Goal: Task Accomplishment & Management: Manage account settings

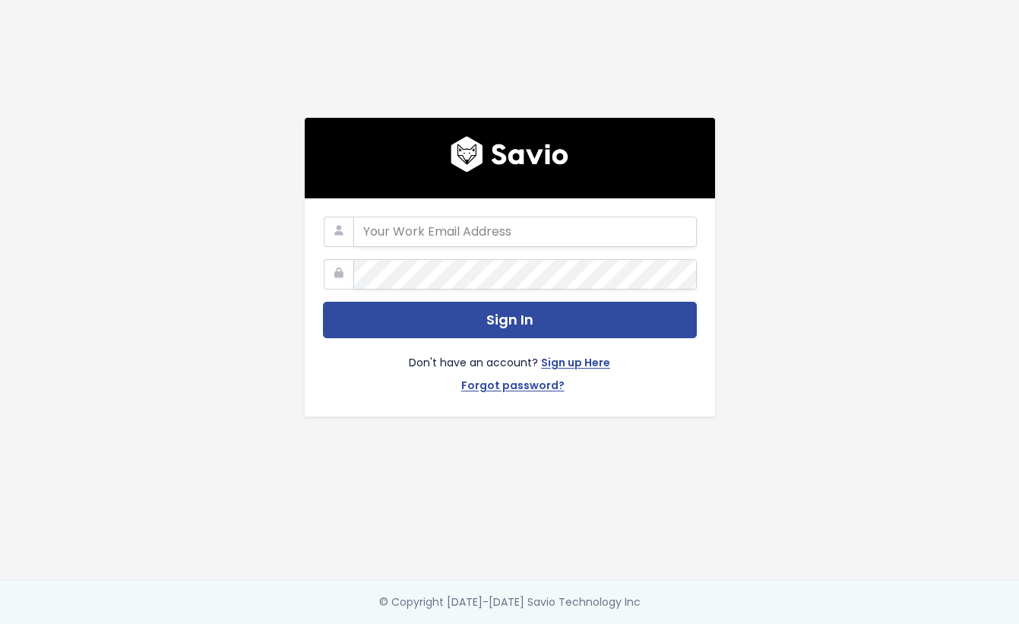
type input "[PERSON_NAME][EMAIL_ADDRESS][DOMAIN_NAME]"
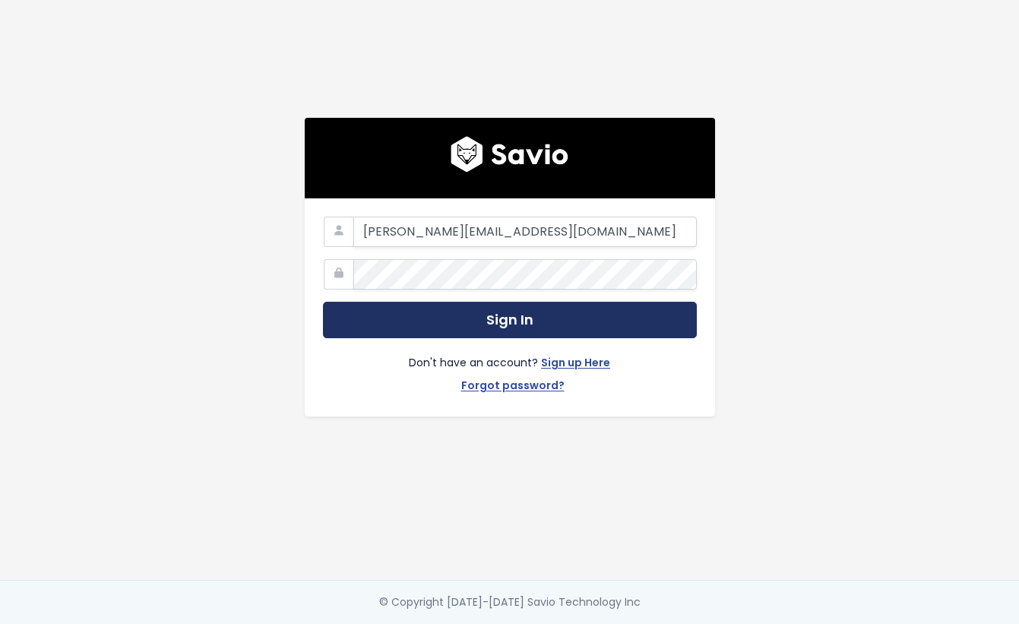
click at [520, 318] on button "Sign In" at bounding box center [510, 320] width 374 height 37
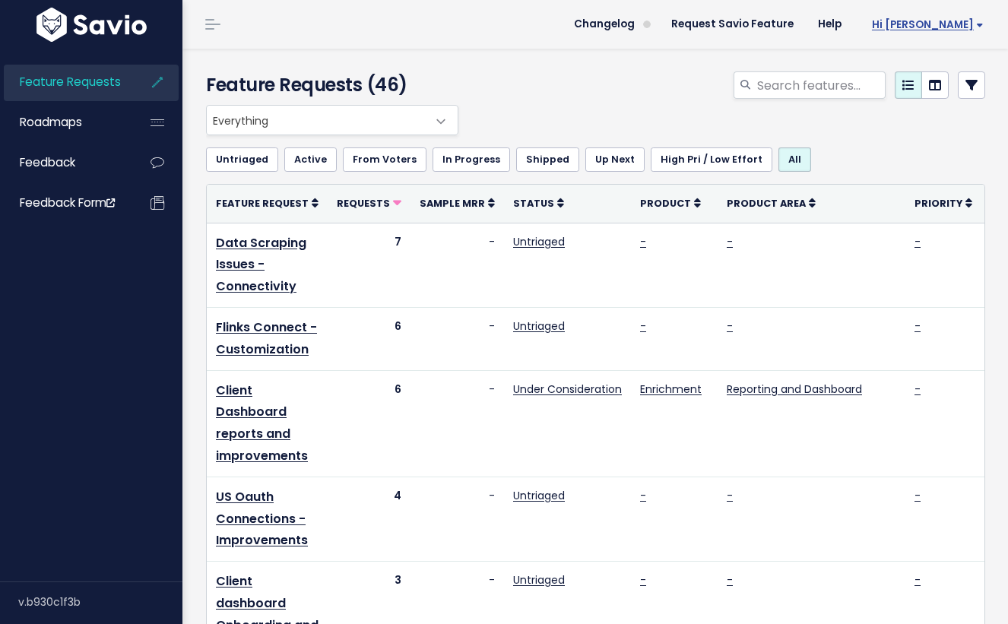
click at [950, 26] on span "Hi Klaus" at bounding box center [928, 24] width 112 height 11
click at [934, 64] on link "My Settings" at bounding box center [934, 70] width 109 height 30
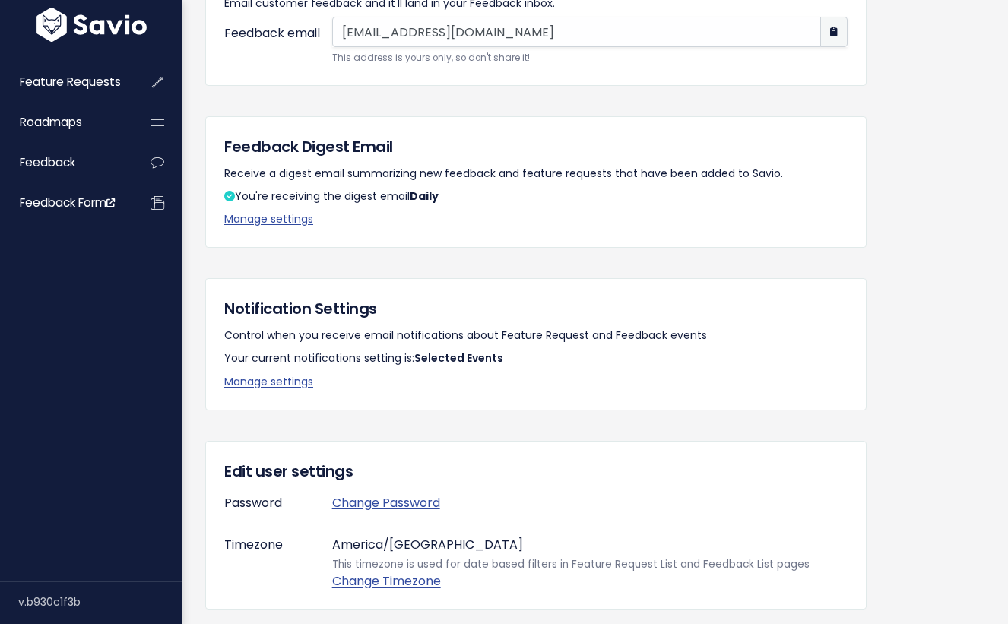
scroll to position [264, 0]
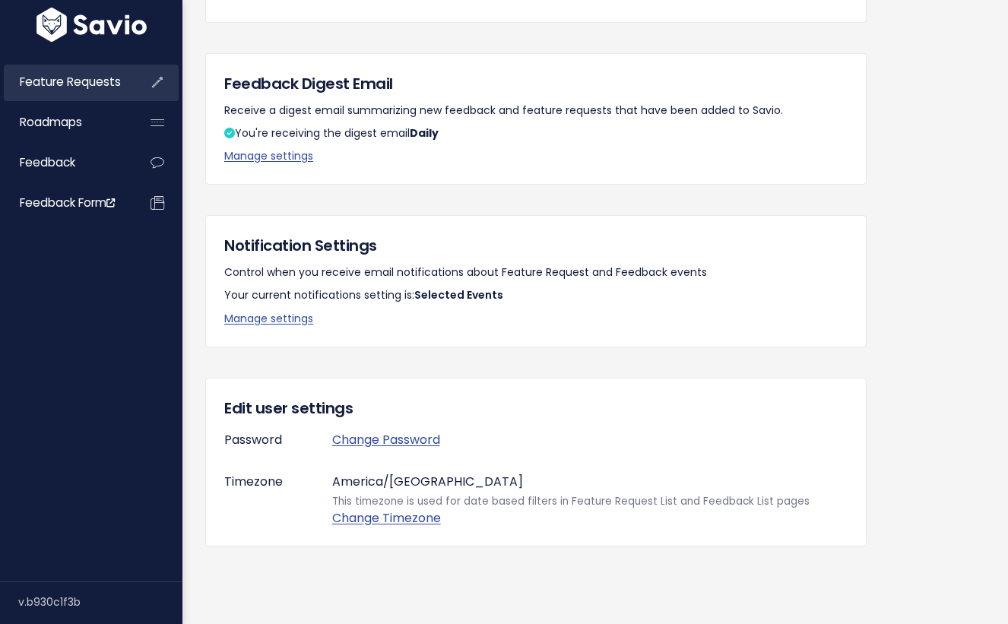
click at [88, 88] on span "Feature Requests" at bounding box center [70, 82] width 101 height 16
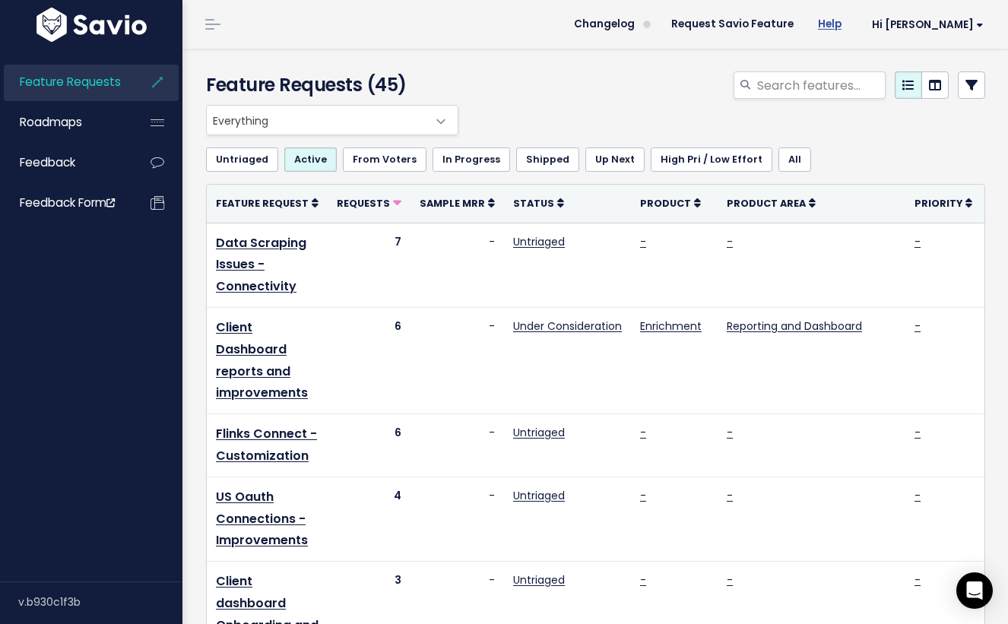
click at [853, 27] on link "Help" at bounding box center [829, 24] width 48 height 23
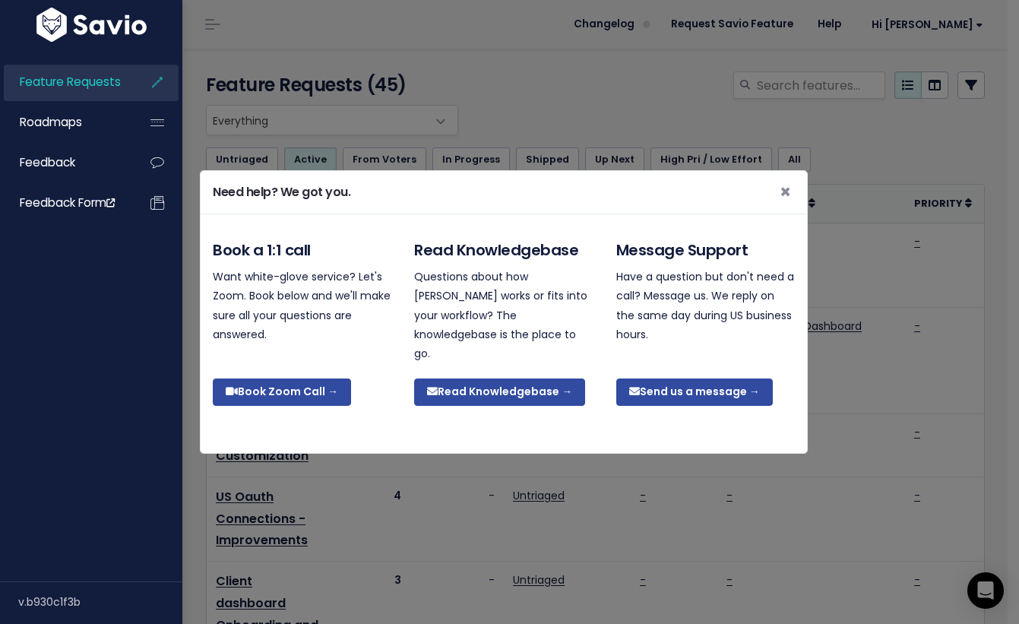
click at [813, 111] on div "Need help? We got you. × Book a 1:1 call Want white-glove service? Let's Zoom. …" at bounding box center [509, 312] width 1019 height 624
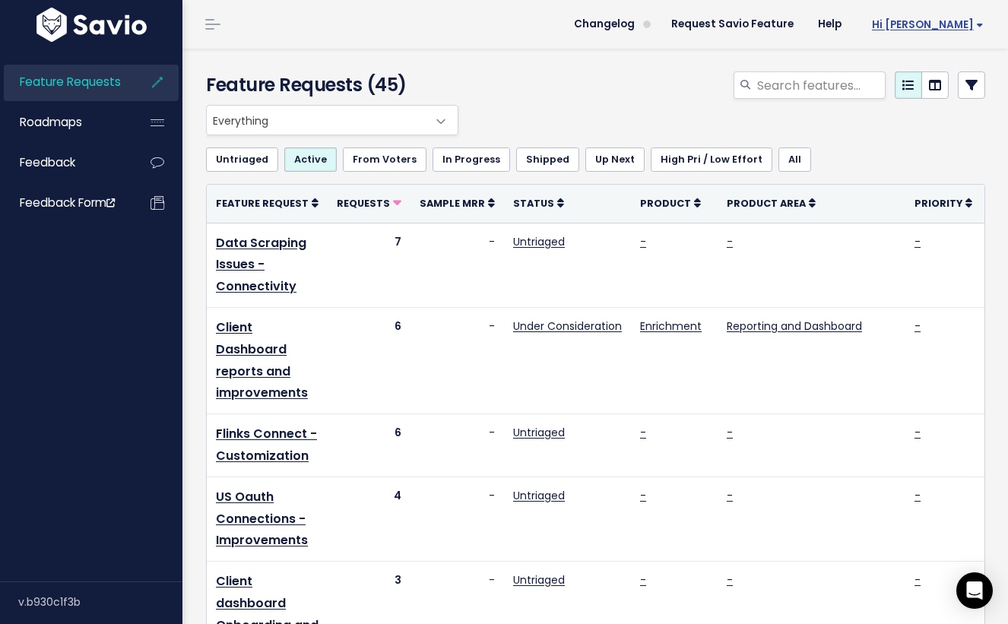
click at [949, 29] on span "Hi [PERSON_NAME]" at bounding box center [928, 24] width 112 height 11
click at [938, 65] on link "My Settings" at bounding box center [934, 70] width 109 height 30
